Goal: Manage account settings

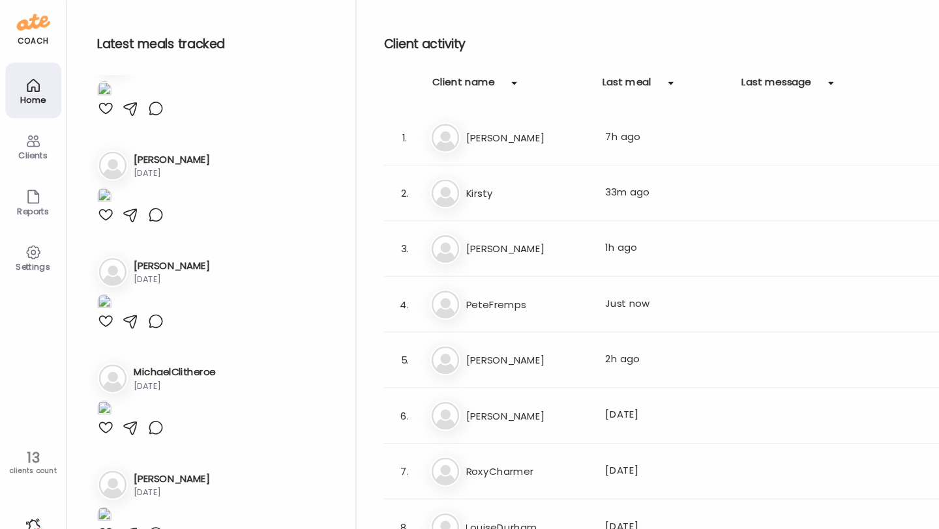
scroll to position [1147, 0]
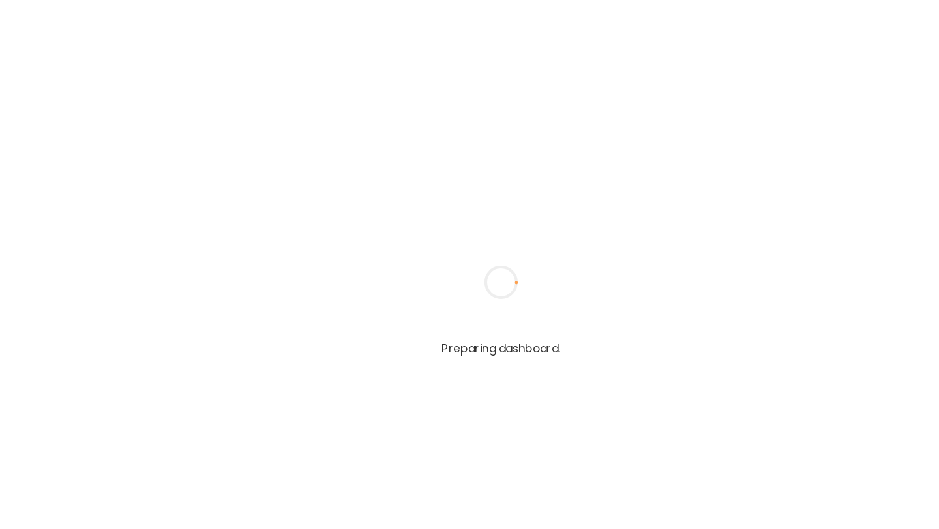
type input "**********"
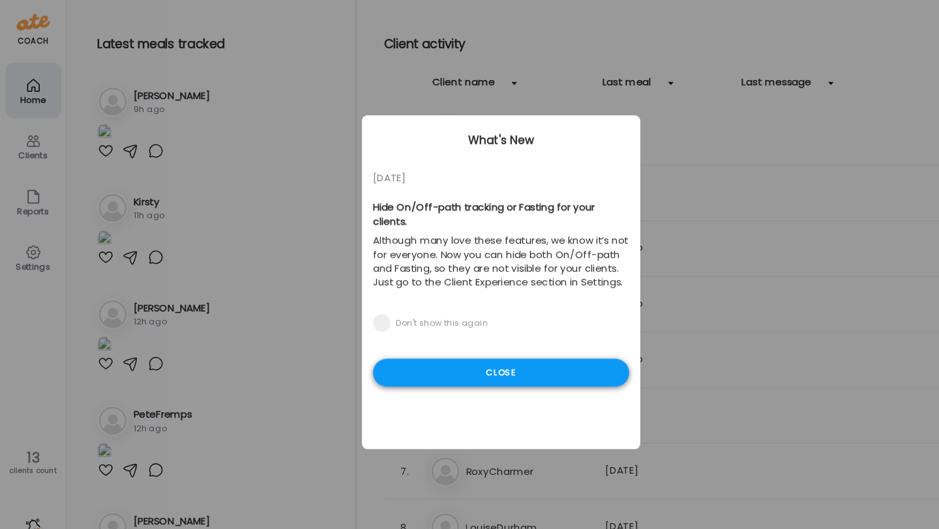
click at [482, 336] on div "Close" at bounding box center [469, 349] width 240 height 26
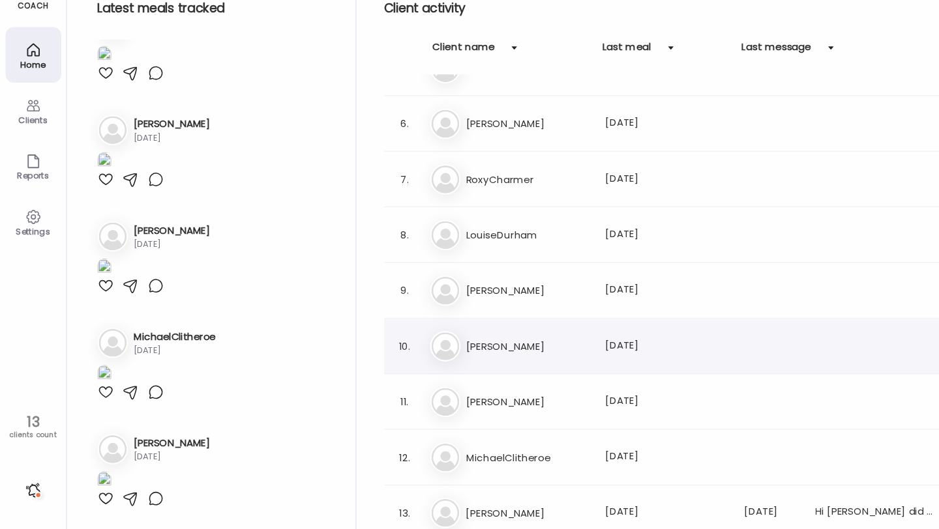
scroll to position [245, 0]
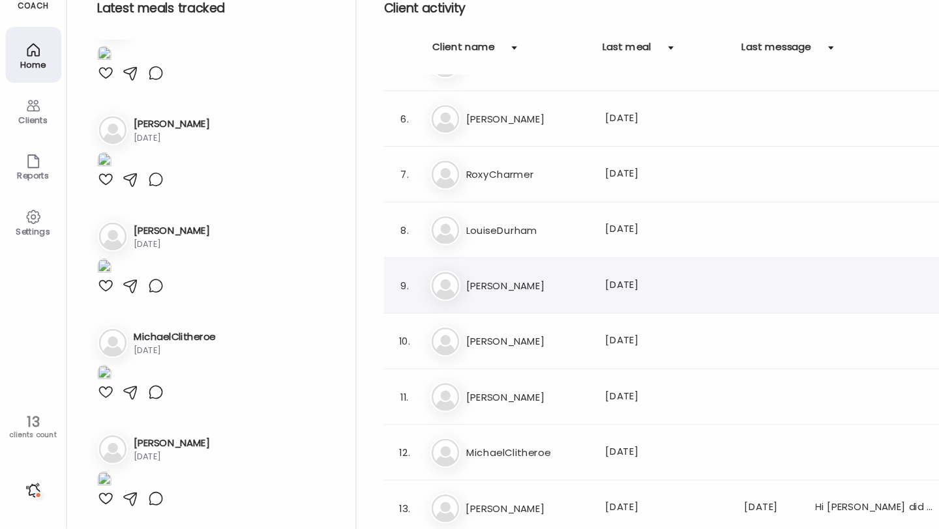
click at [486, 292] on div "Ci Cindy Last meal: 8d ago" at bounding box center [641, 301] width 476 height 29
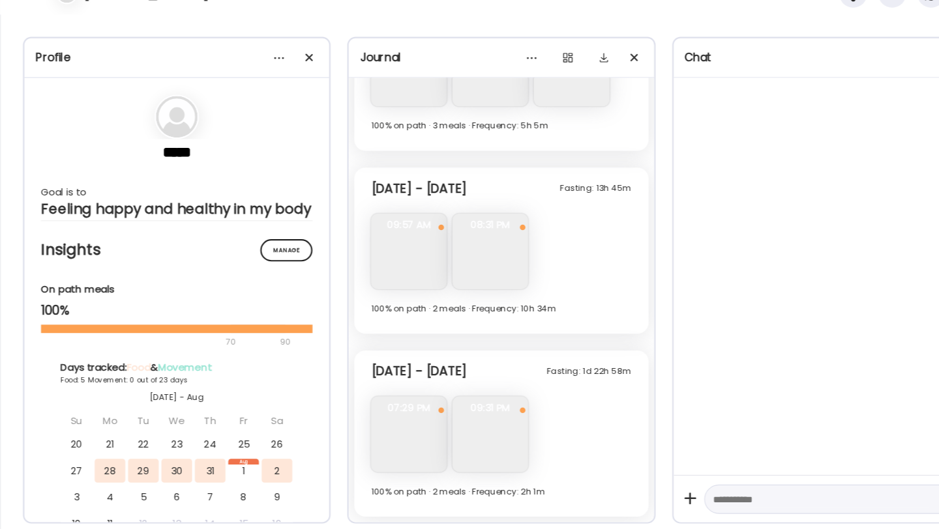
scroll to position [1833, 0]
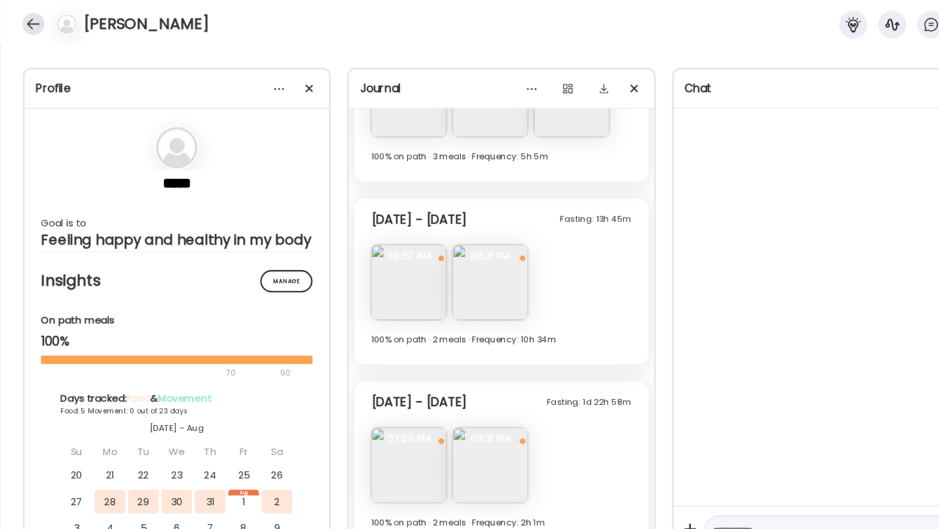
click at [31, 29] on div at bounding box center [31, 26] width 21 height 21
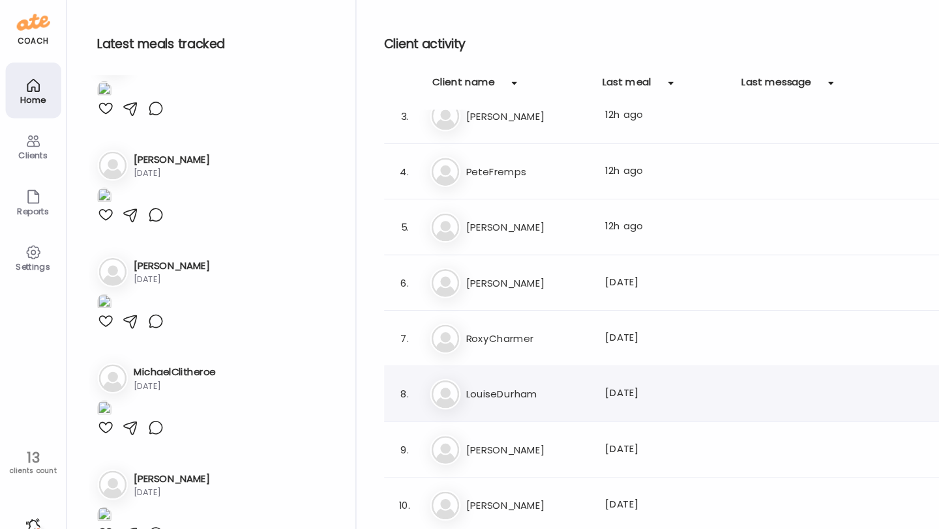
scroll to position [0, 0]
